Goal: Find specific page/section: Find specific page/section

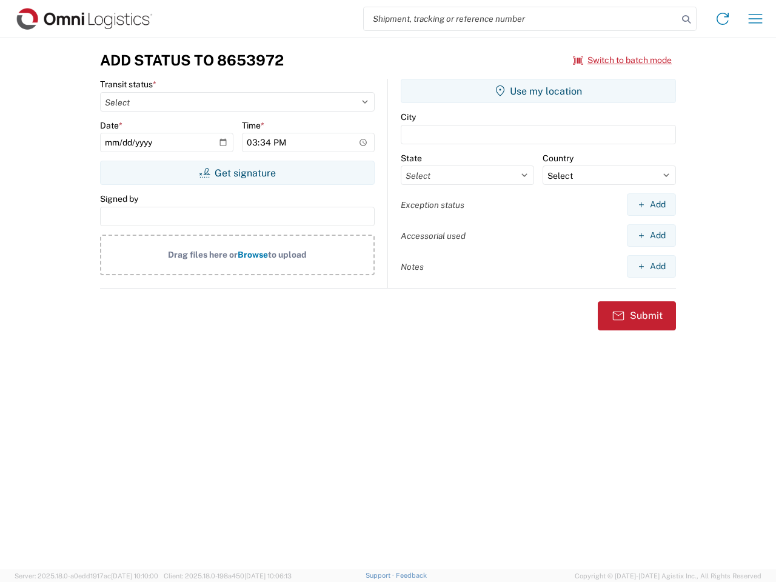
click at [521, 19] on input "search" at bounding box center [521, 18] width 314 height 23
click at [686, 19] on icon at bounding box center [686, 19] width 17 height 17
click at [722, 19] on icon at bounding box center [722, 18] width 19 height 19
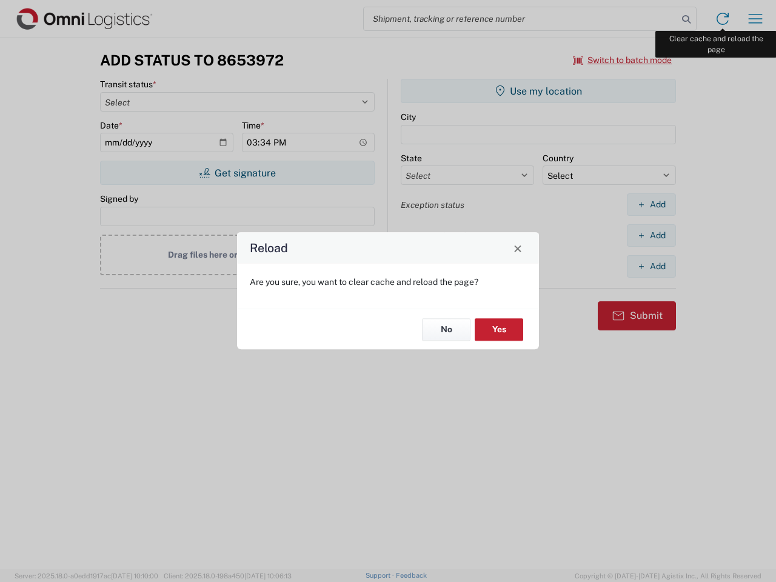
click at [755, 19] on div "Reload Are you sure, you want to clear cache and reload the page? No Yes" at bounding box center [388, 291] width 776 height 582
click at [622, 60] on div "Reload Are you sure, you want to clear cache and reload the page? No Yes" at bounding box center [388, 291] width 776 height 582
click at [237, 173] on div "Reload Are you sure, you want to clear cache and reload the page? No Yes" at bounding box center [388, 291] width 776 height 582
click at [538, 91] on div "Reload Are you sure, you want to clear cache and reload the page? No Yes" at bounding box center [388, 291] width 776 height 582
click at [651, 204] on div "Reload Are you sure, you want to clear cache and reload the page? No Yes" at bounding box center [388, 291] width 776 height 582
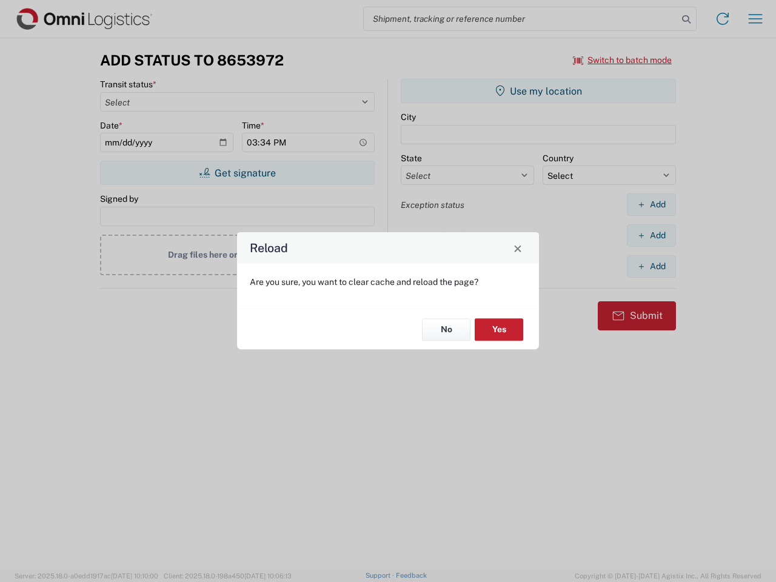
click at [651, 235] on div "Reload Are you sure, you want to clear cache and reload the page? No Yes" at bounding box center [388, 291] width 776 height 582
click at [651, 266] on div "Reload Are you sure, you want to clear cache and reload the page? No Yes" at bounding box center [388, 291] width 776 height 582
